Goal: Ask a question

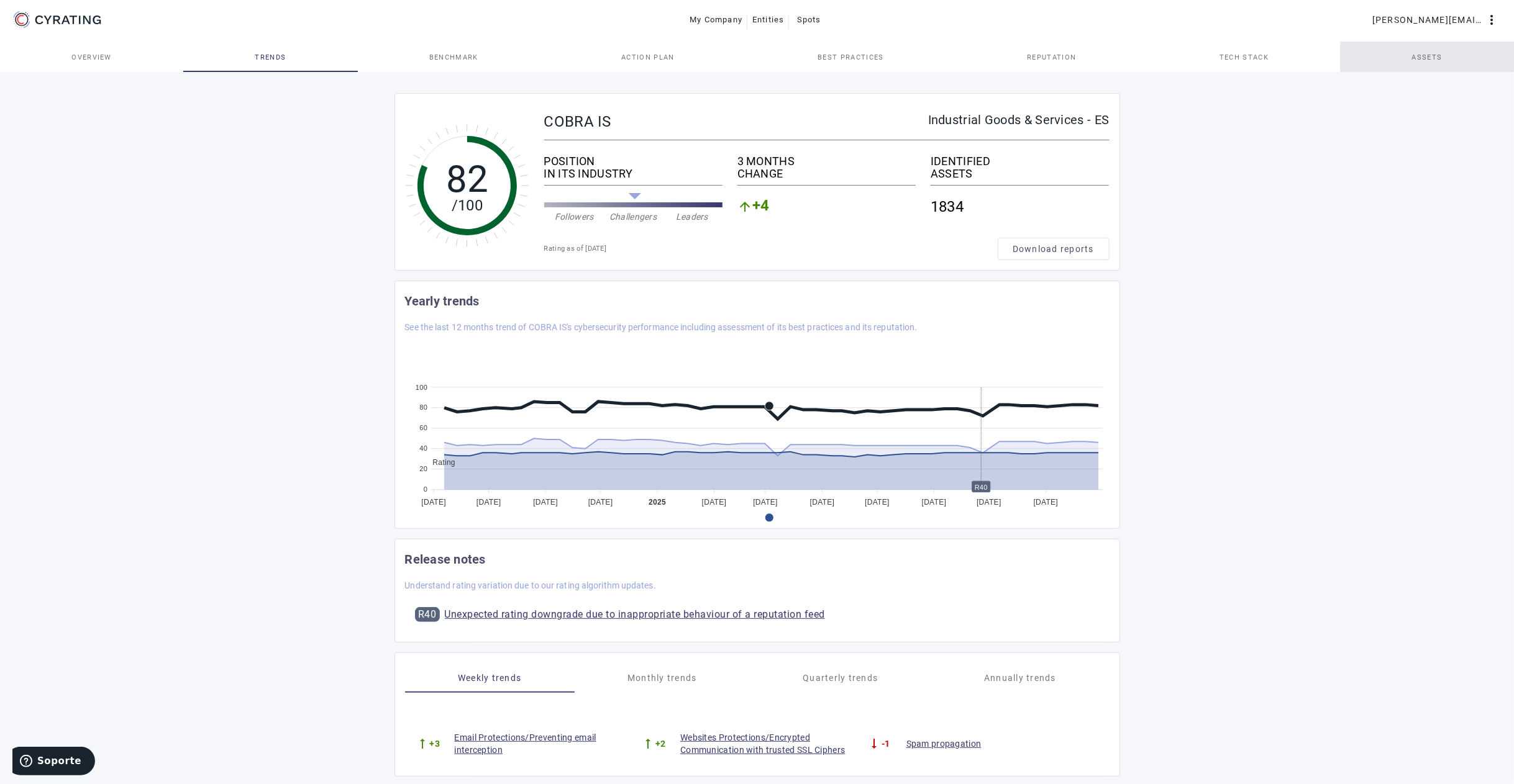
drag, startPoint x: 0, startPoint y: 0, endPoint x: 1415, endPoint y: 57, distance: 1416.1
click at [1415, 57] on span "Assets" at bounding box center [1427, 58] width 31 height 7
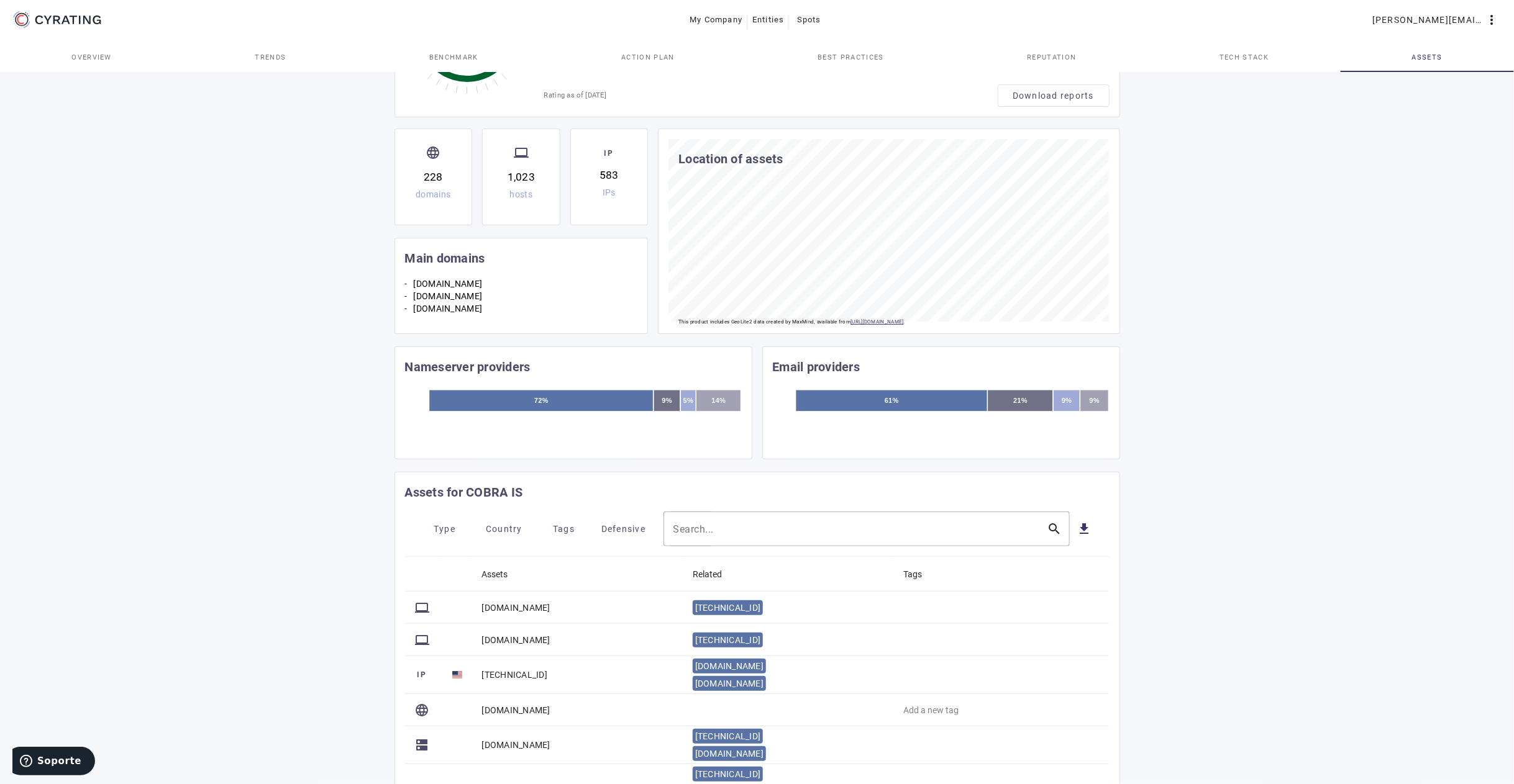
scroll to position [186, 0]
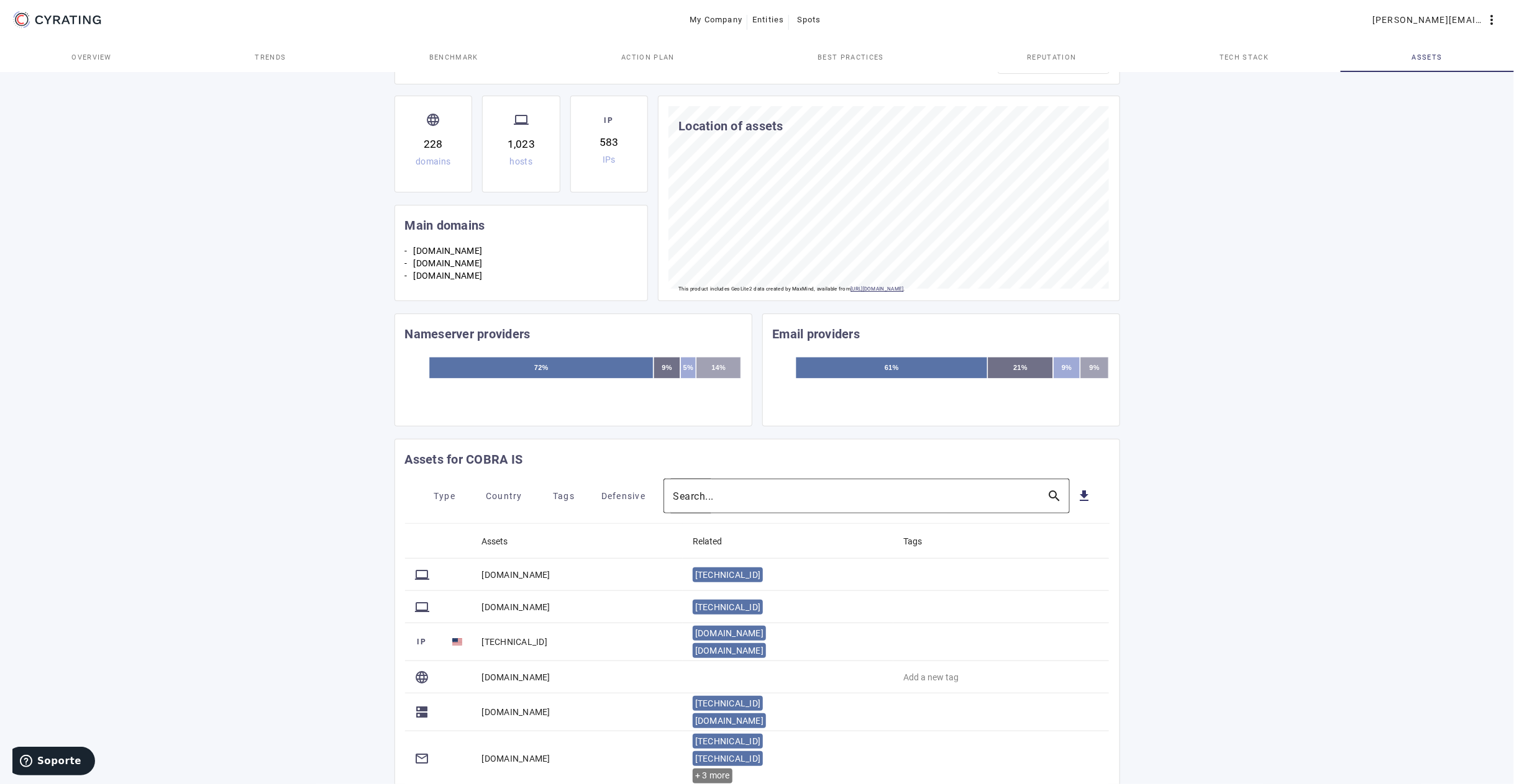
click at [733, 488] on div at bounding box center [855, 496] width 364 height 35
paste input "[URL][DOMAIN_NAME][DOMAIN_NAME][EMAIL_ADDRESS][DOMAIN_NAME]"
type input "[URL][DOMAIN_NAME][DOMAIN_NAME][EMAIL_ADDRESS][DOMAIN_NAME]"
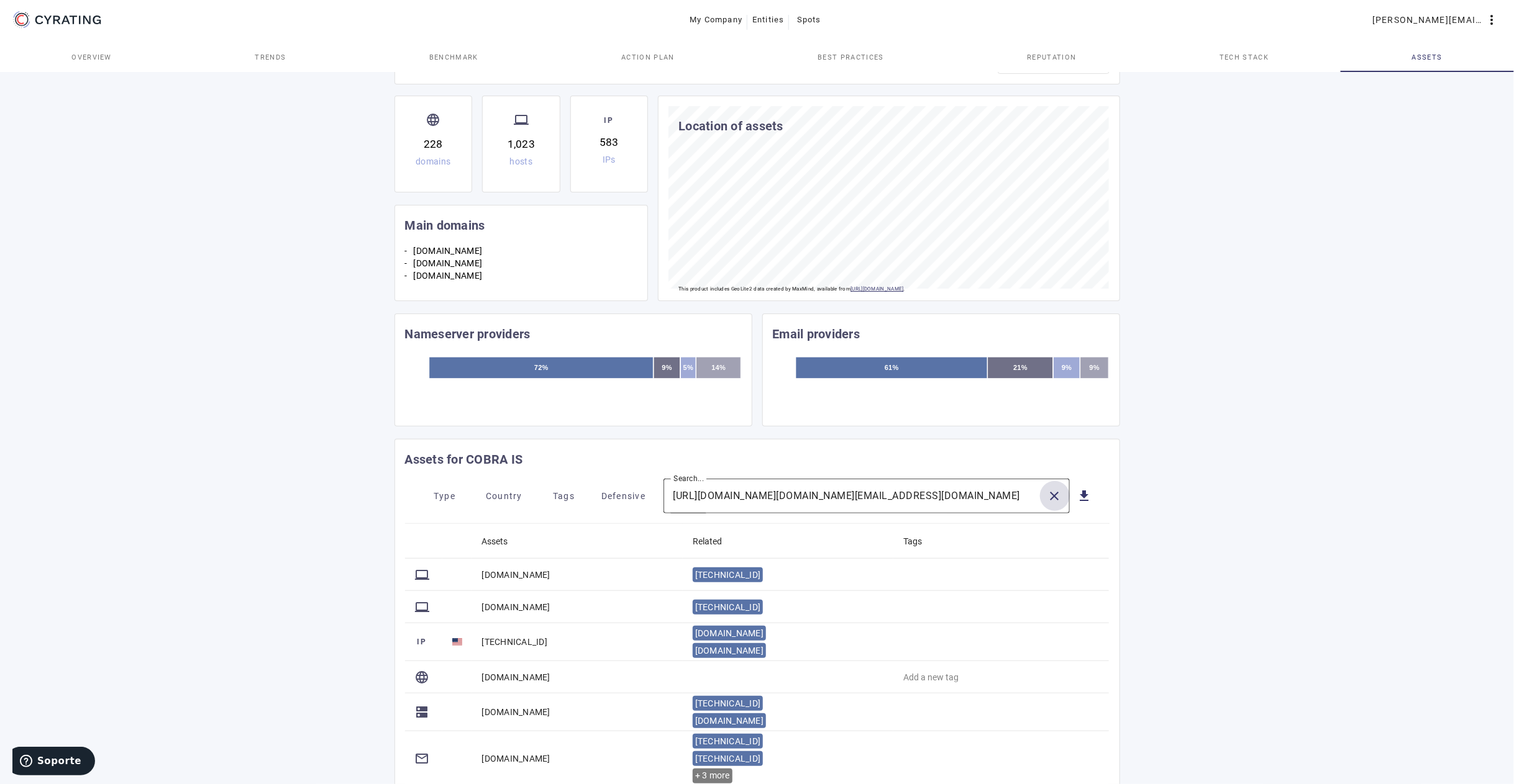
click at [1054, 494] on mat-icon "close" at bounding box center [1055, 496] width 15 height 15
type input "[DOMAIN_NAME]"
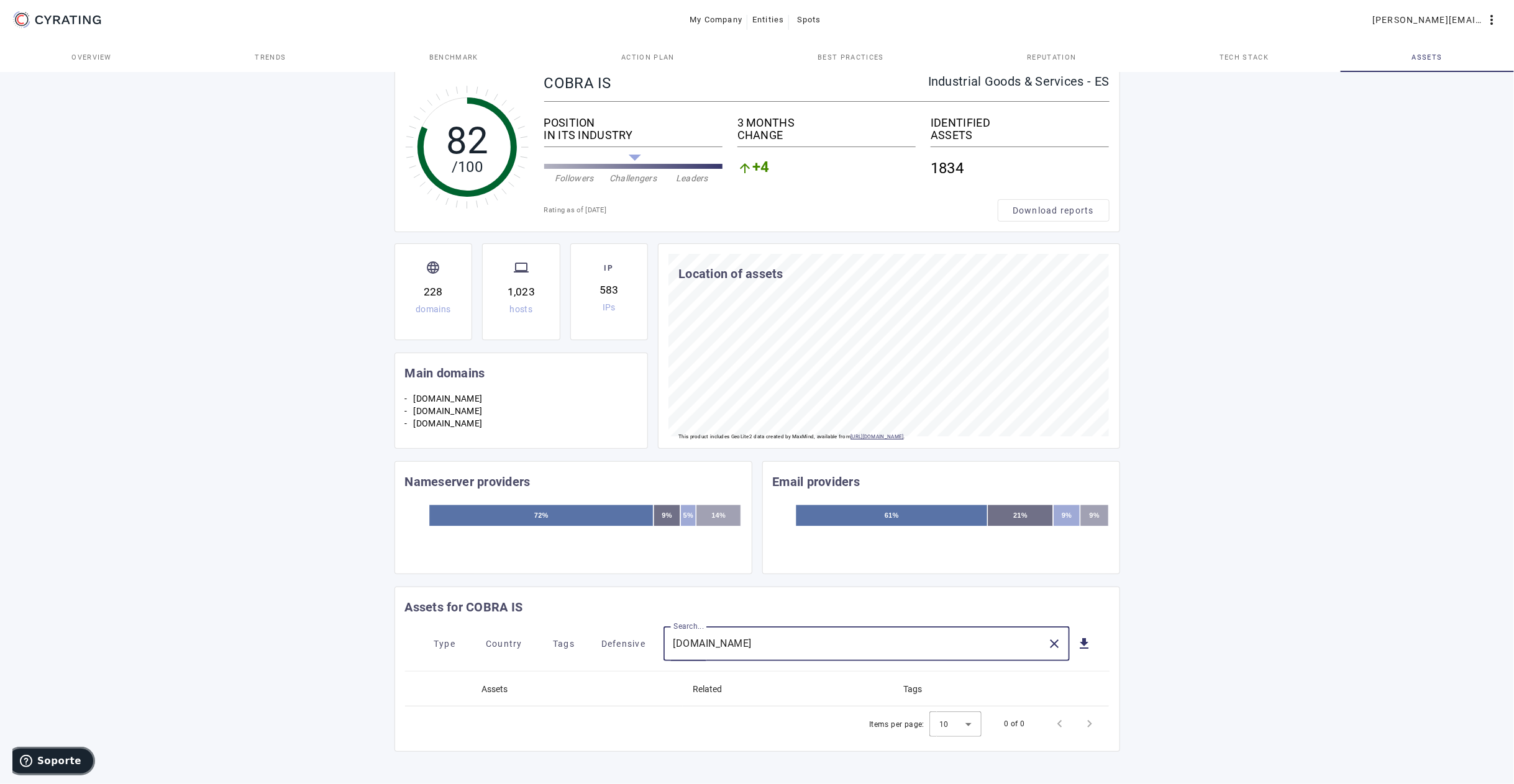
click at [59, 770] on button "Soporte" at bounding box center [50, 761] width 89 height 29
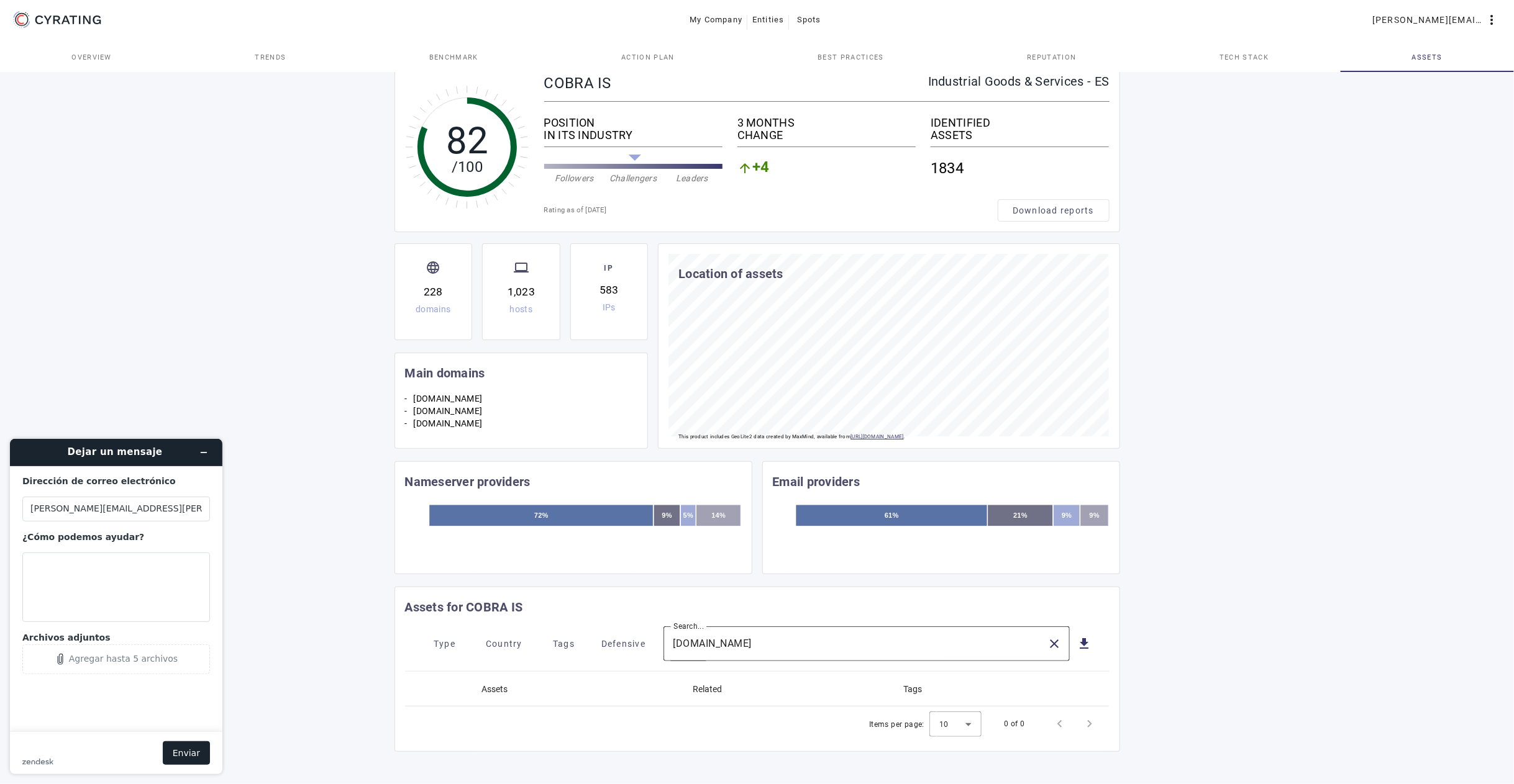
scroll to position [0, 0]
click at [78, 567] on textarea "¿Cómo podemos ayudar?" at bounding box center [116, 587] width 188 height 70
paste textarea "[URL][DOMAIN_NAME][DOMAIN_NAME][EMAIL_ADDRESS][DOMAIN_NAME]"
click at [179, 567] on textarea "Hello, please add the domain and site" at bounding box center [116, 587] width 188 height 70
click at [179, 585] on textarea "Hello, please add the domain and site" at bounding box center [116, 587] width 188 height 70
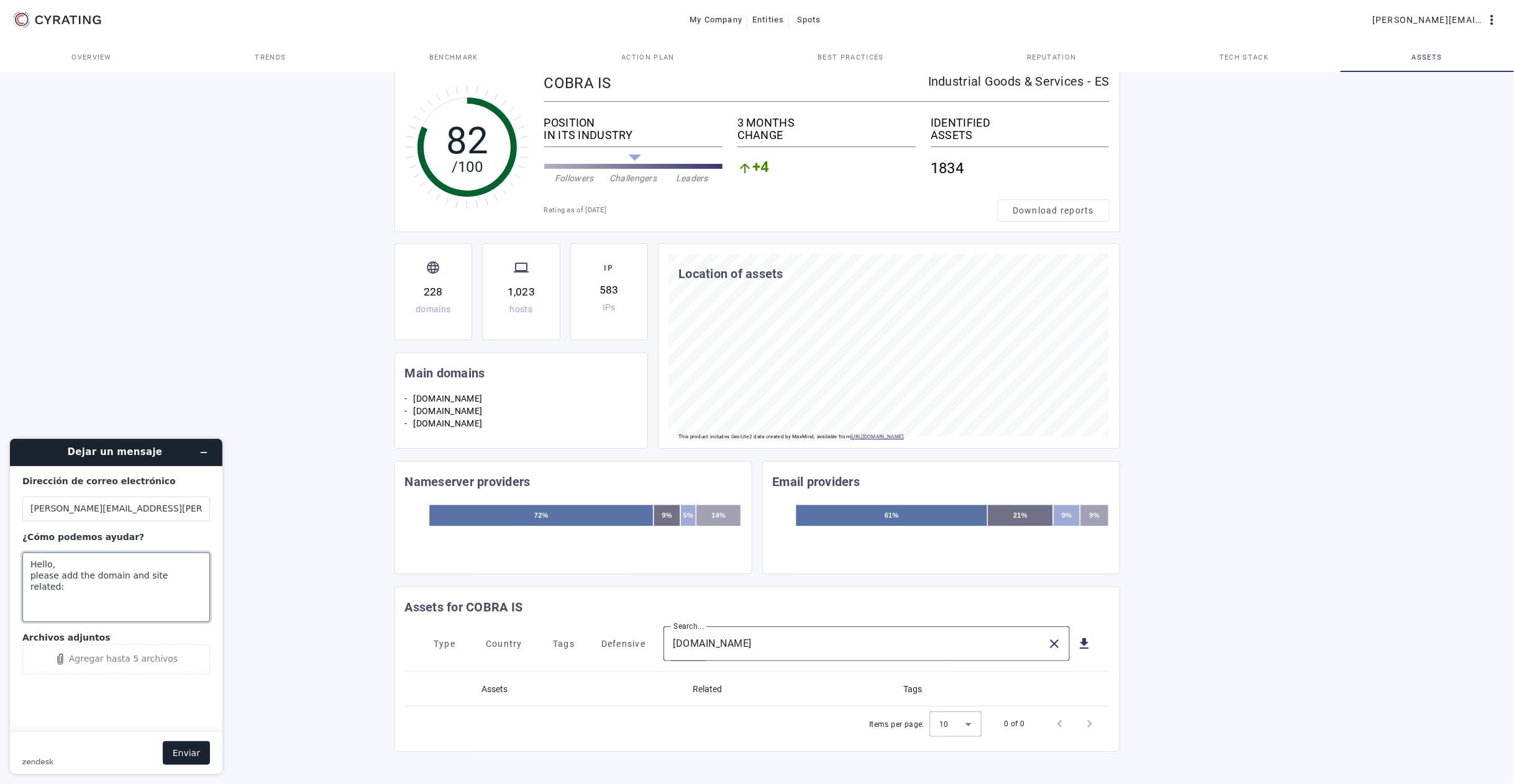
paste textarea "[DOMAIN_NAME]"
click at [148, 572] on textarea "Hello, please add the domain and site related: [DOMAIN_NAME] to our asset inven…" at bounding box center [116, 587] width 188 height 70
click at [151, 570] on textarea "Hello, please add the domain and site related: [DOMAIN_NAME] to our asset inven…" at bounding box center [116, 587] width 188 height 70
drag, startPoint x: 115, startPoint y: 582, endPoint x: 26, endPoint y: 579, distance: 89.1
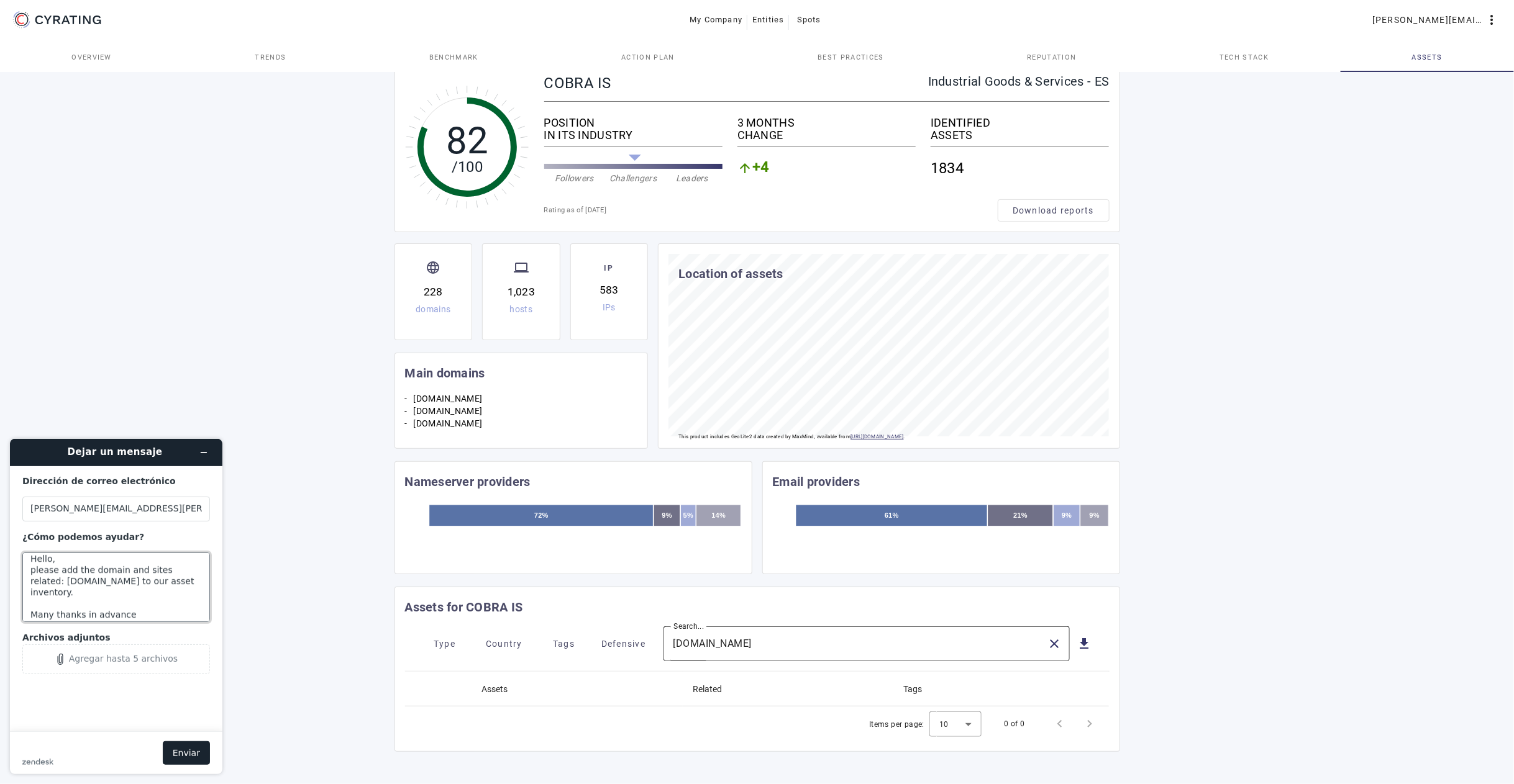
click at [26, 579] on textarea "Hello, please add the domain and sites related: [DOMAIN_NAME] to our asset inve…" at bounding box center [116, 587] width 188 height 70
paste textarea "[DOMAIN_NAME]"
type textarea "Hello, please add the domain and sites related to our asset inventory: [DOMAIN_…"
click at [172, 749] on button "Enviar" at bounding box center [187, 753] width 48 height 24
